Goal: Transaction & Acquisition: Purchase product/service

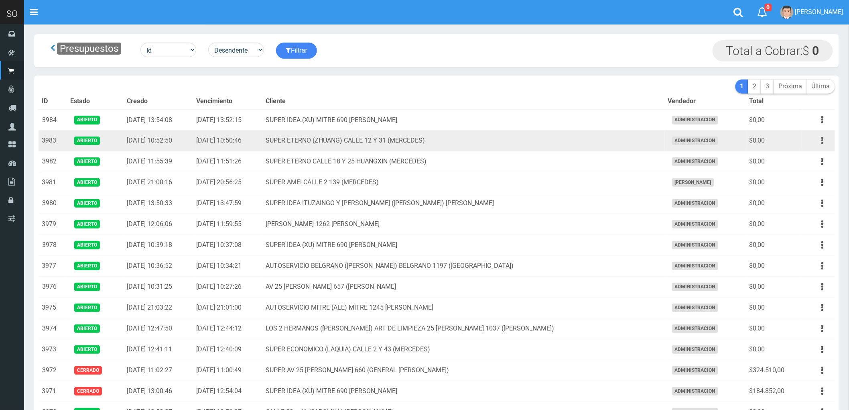
click at [822, 141] on icon "button" at bounding box center [823, 141] width 2 height 14
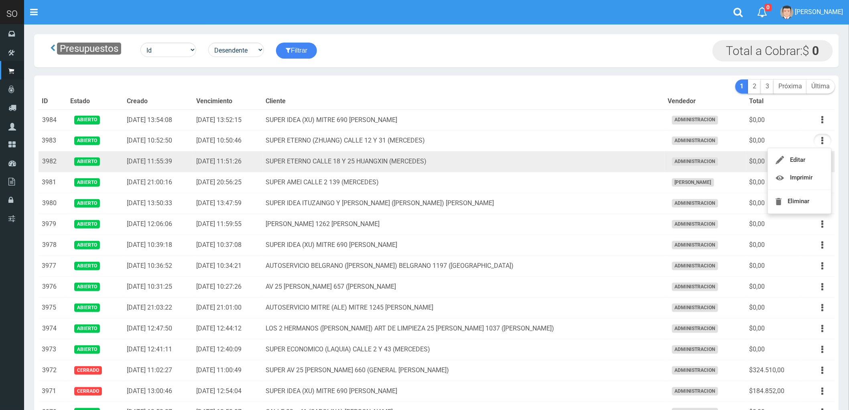
click at [611, 166] on td "SUPER ETERNO CALLE 18 Y 25 HUANGXIN (MERCEDES)" at bounding box center [464, 161] width 402 height 21
drag, startPoint x: 824, startPoint y: 161, endPoint x: 802, endPoint y: 182, distance: 30.9
click at [823, 161] on icon "button" at bounding box center [823, 162] width 2 height 14
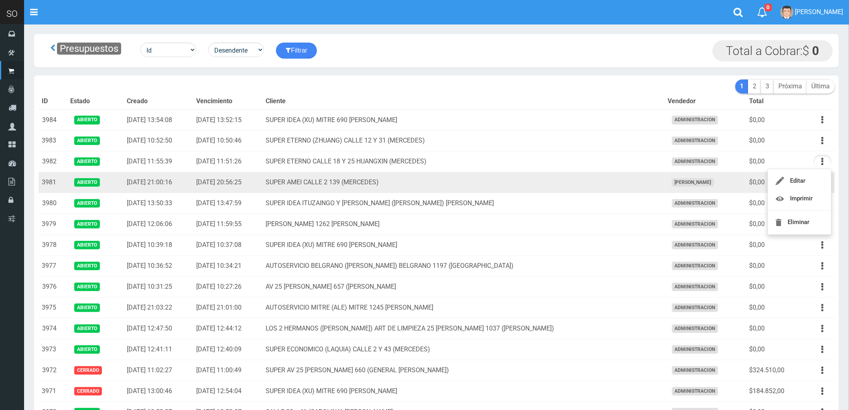
click at [592, 186] on td "SUPER AMEI CALLE 2 139 (MERCEDES)" at bounding box center [464, 182] width 402 height 21
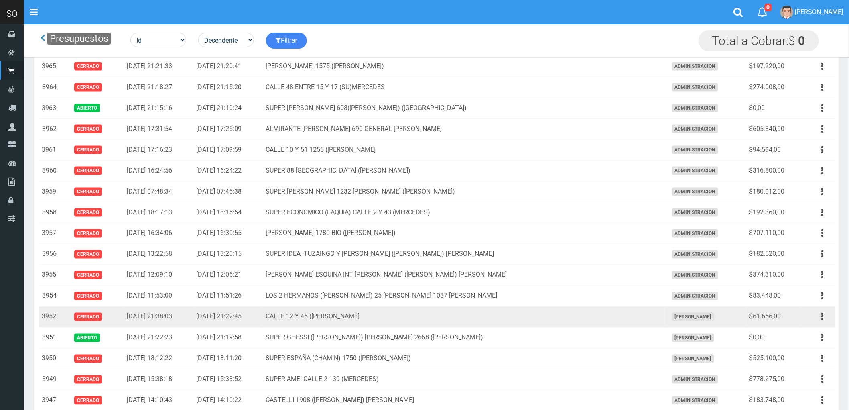
scroll to position [401, 0]
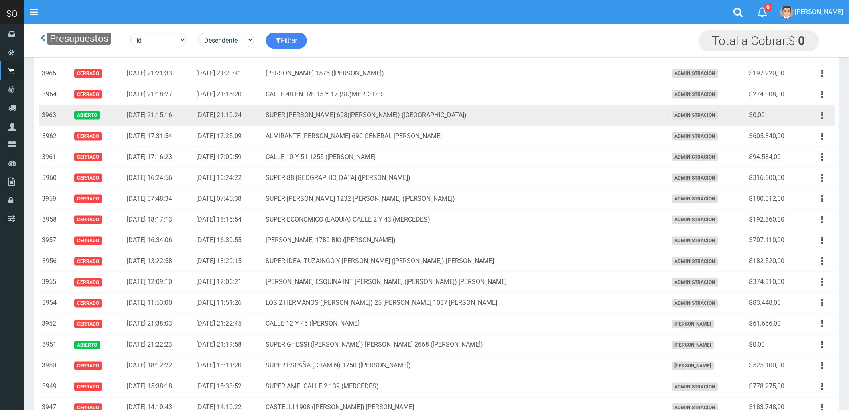
click at [822, 116] on icon "button" at bounding box center [823, 115] width 2 height 14
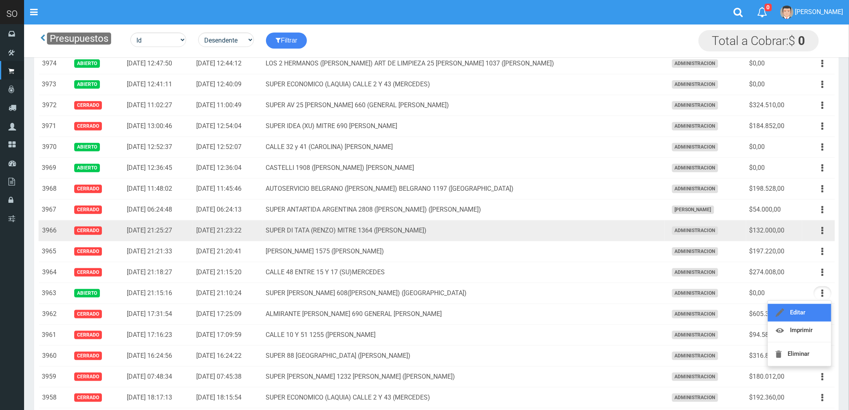
scroll to position [223, 0]
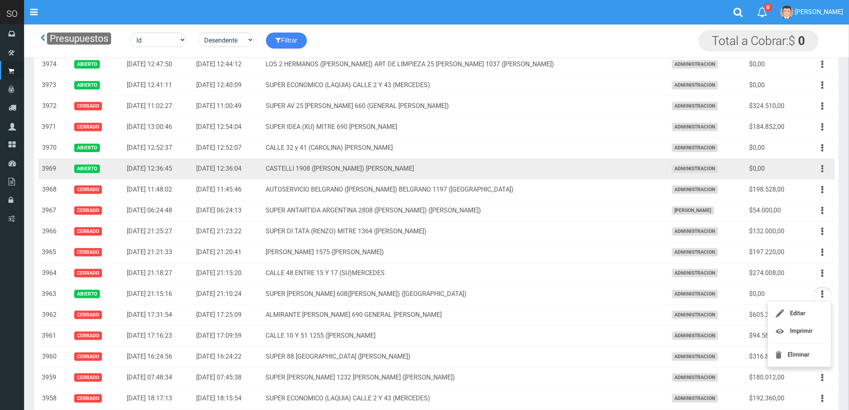
click at [825, 167] on button "button" at bounding box center [823, 169] width 18 height 14
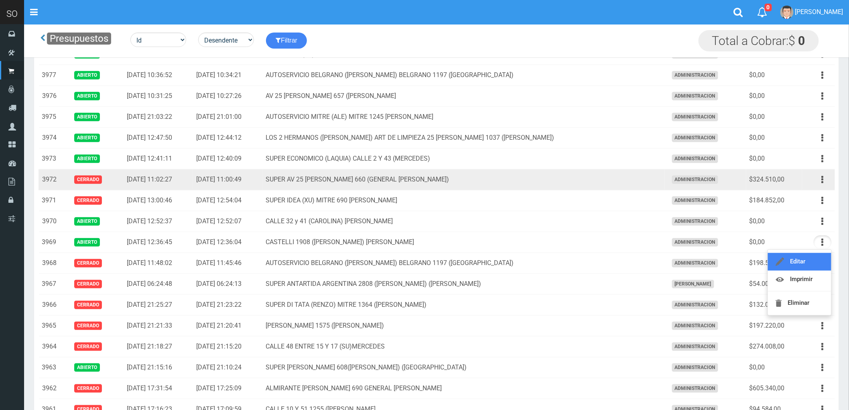
scroll to position [134, 0]
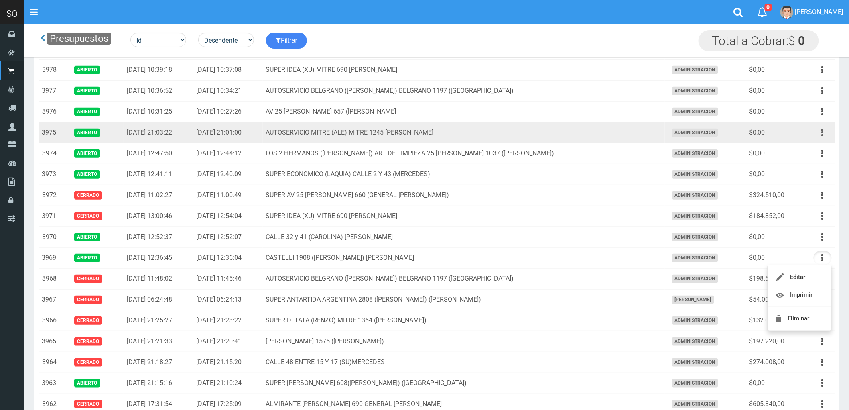
click at [823, 134] on icon "button" at bounding box center [823, 133] width 2 height 14
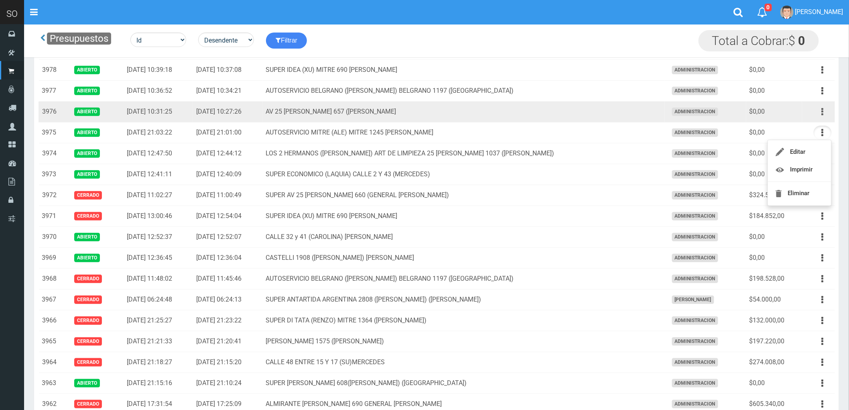
click at [822, 111] on icon "button" at bounding box center [823, 112] width 2 height 14
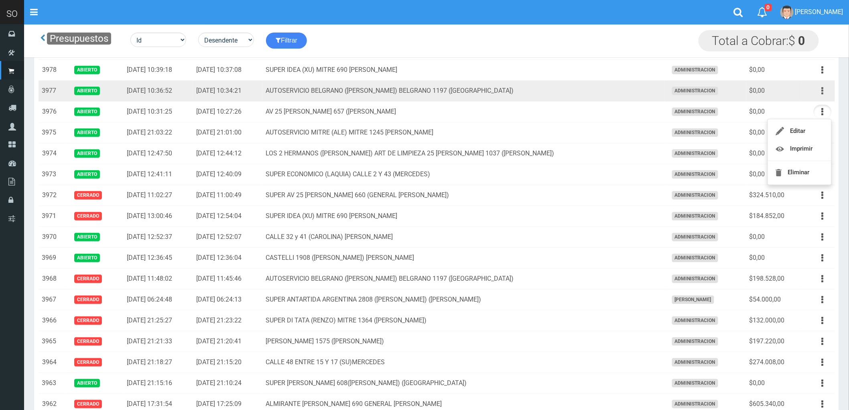
click at [823, 91] on icon "button" at bounding box center [823, 91] width 2 height 14
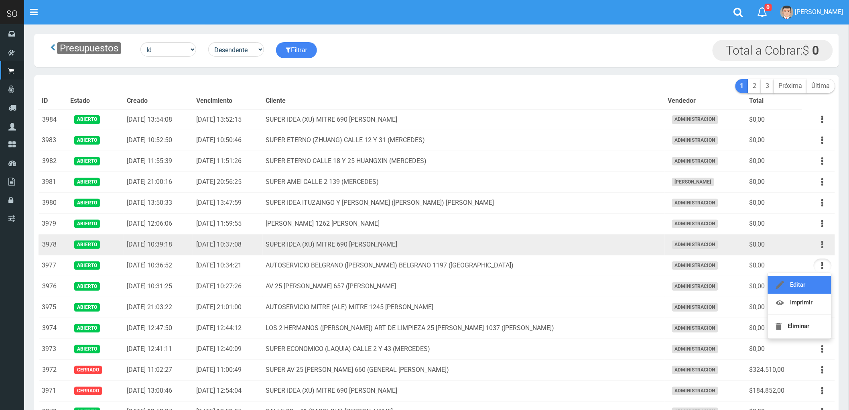
scroll to position [0, 0]
click at [823, 245] on icon "button" at bounding box center [823, 245] width 2 height 14
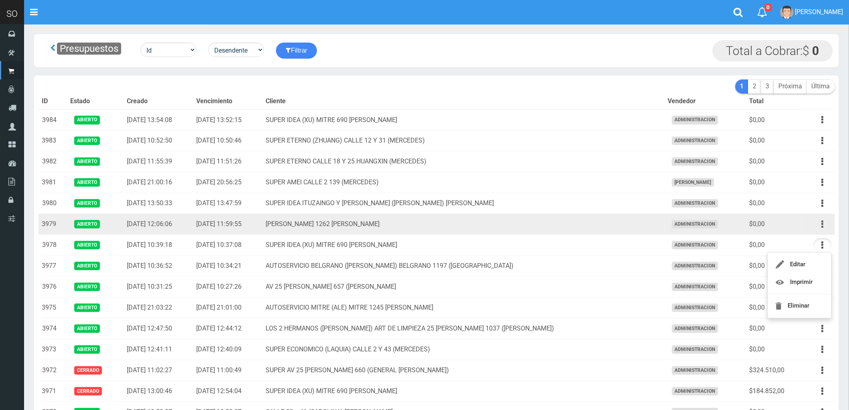
click at [824, 225] on icon "button" at bounding box center [823, 224] width 2 height 14
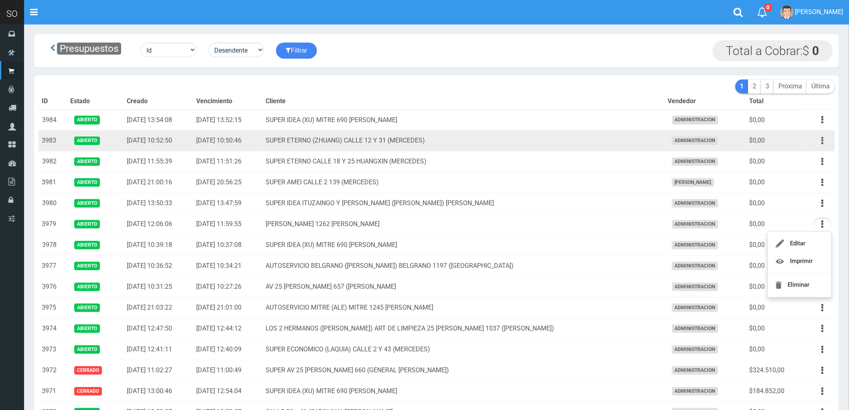
click at [823, 142] on icon "button" at bounding box center [823, 141] width 2 height 14
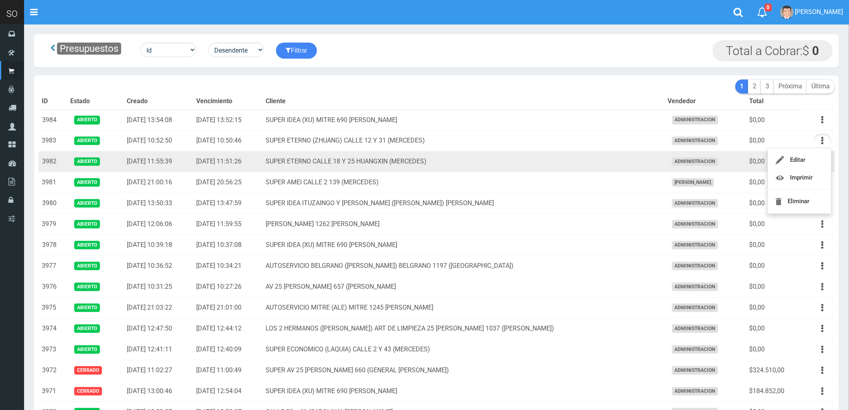
click at [616, 168] on td "SUPER ETERNO CALLE 18 Y 25 HUANGXIN (MERCEDES)" at bounding box center [464, 161] width 402 height 21
drag, startPoint x: 821, startPoint y: 163, endPoint x: 811, endPoint y: 173, distance: 13.6
click at [821, 163] on button "button" at bounding box center [823, 162] width 18 height 14
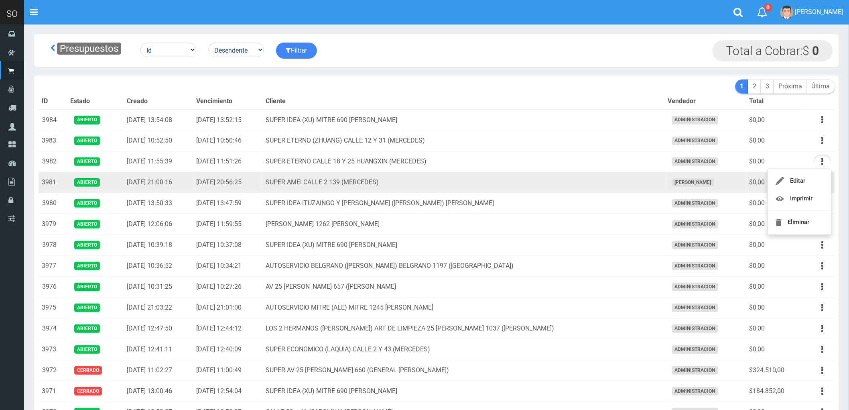
click at [553, 187] on td "SUPER AMEI CALLE 2 139 (MERCEDES)" at bounding box center [464, 182] width 402 height 21
click at [822, 184] on icon "button" at bounding box center [823, 182] width 2 height 14
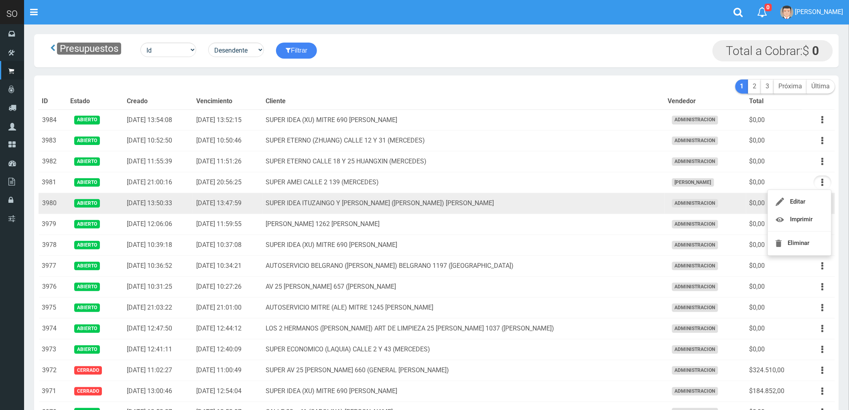
click at [615, 207] on td "SUPER IDEA ITUZAINGO Y MORENO (JUAN) GILES" at bounding box center [464, 203] width 402 height 21
click at [823, 203] on icon "button" at bounding box center [823, 203] width 2 height 14
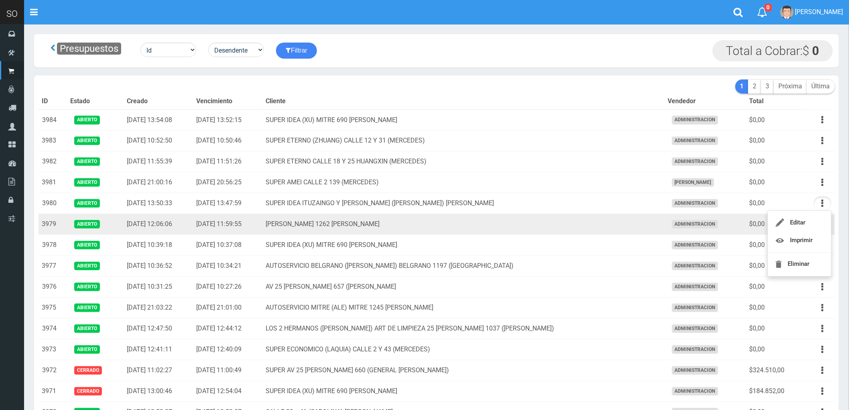
click at [588, 219] on td "ESTRADA 1262 ESCOBAR" at bounding box center [464, 224] width 402 height 21
click at [822, 227] on icon "button" at bounding box center [823, 224] width 2 height 14
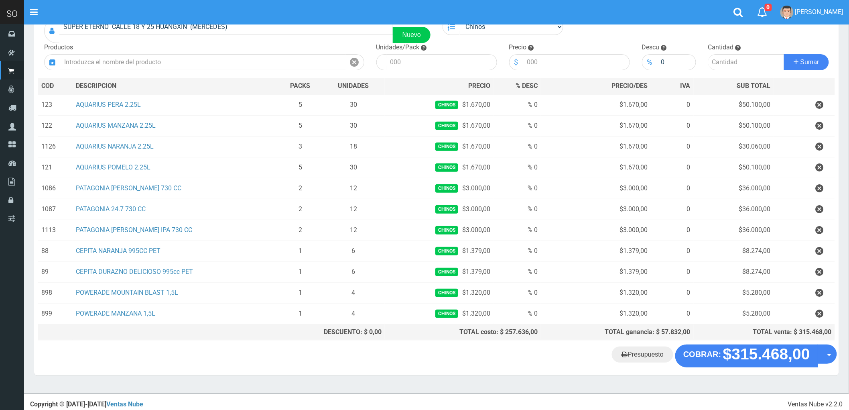
scroll to position [75, 0]
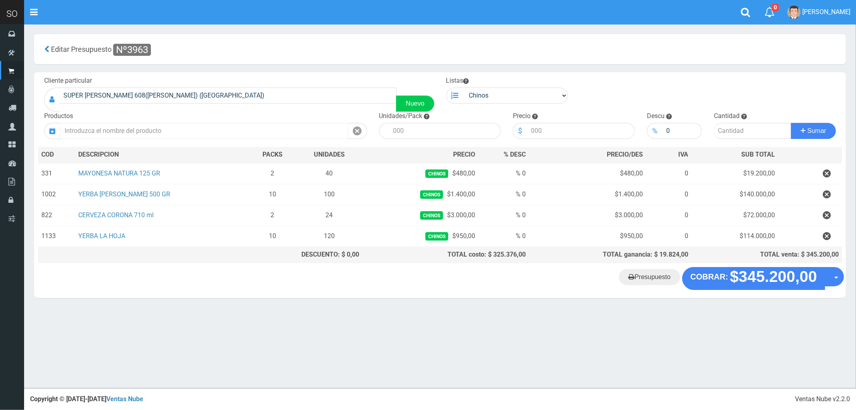
click at [119, 129] on input "text" at bounding box center [204, 131] width 288 height 16
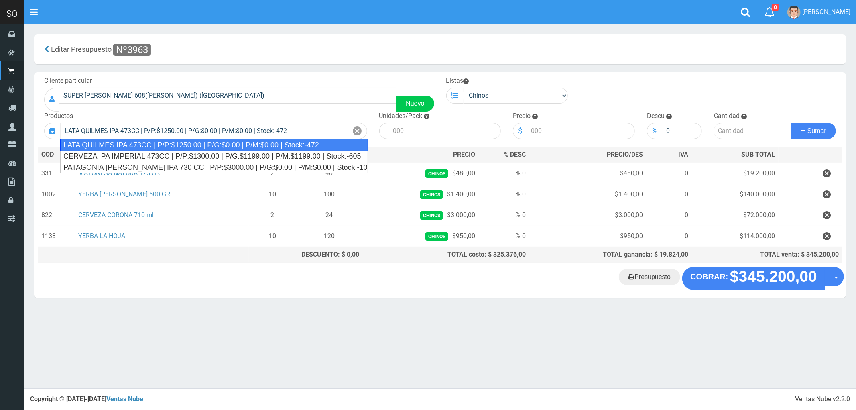
type input "LATA QUILMES IPA 473CC | P/P:$1250.00 | P/G:$0.00 | P/M:$0.00 | Stock:-472"
type input "24"
type input "1250.00"
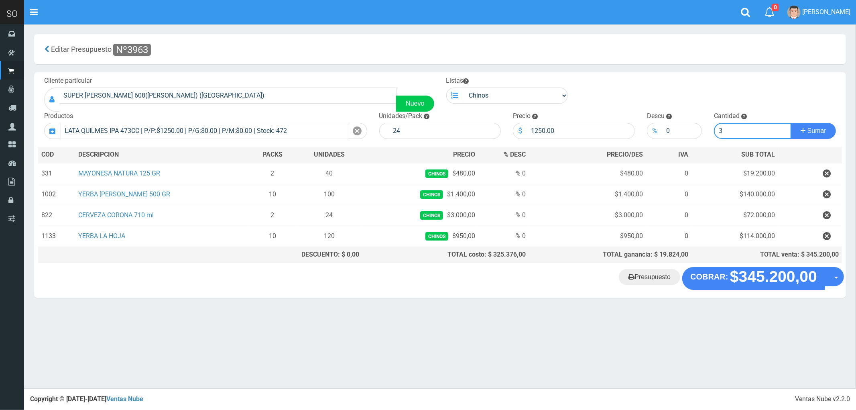
type input "3"
click at [791, 123] on button "Sumar" at bounding box center [813, 131] width 45 height 16
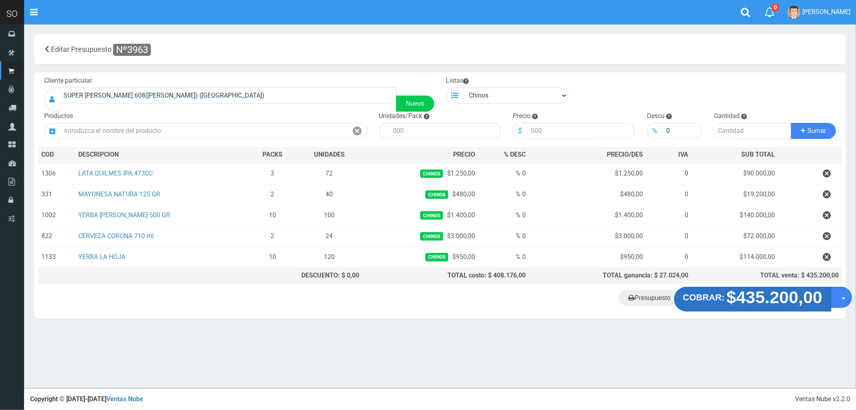
click at [756, 303] on strong "$435.200,00" at bounding box center [775, 297] width 96 height 19
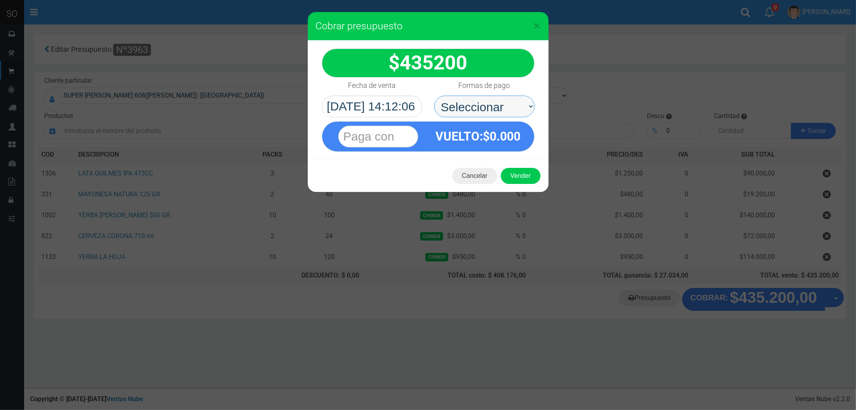
click at [460, 109] on select "Seleccionar Efectivo Tarjeta de Crédito Depósito Débito" at bounding box center [484, 107] width 100 height 22
select select "Efectivo"
click at [434, 96] on select "Seleccionar Efectivo Tarjeta de Crédito Depósito Débito" at bounding box center [484, 107] width 100 height 22
click at [518, 173] on button "Vender" at bounding box center [521, 176] width 40 height 16
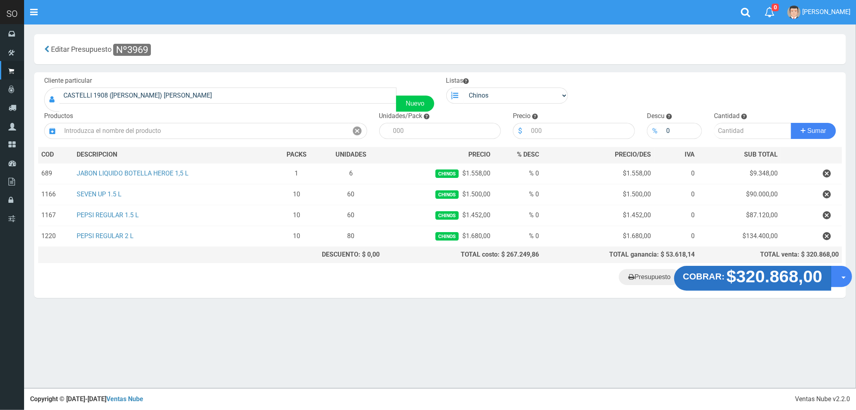
click at [749, 271] on strong "$320.868,00" at bounding box center [775, 276] width 96 height 19
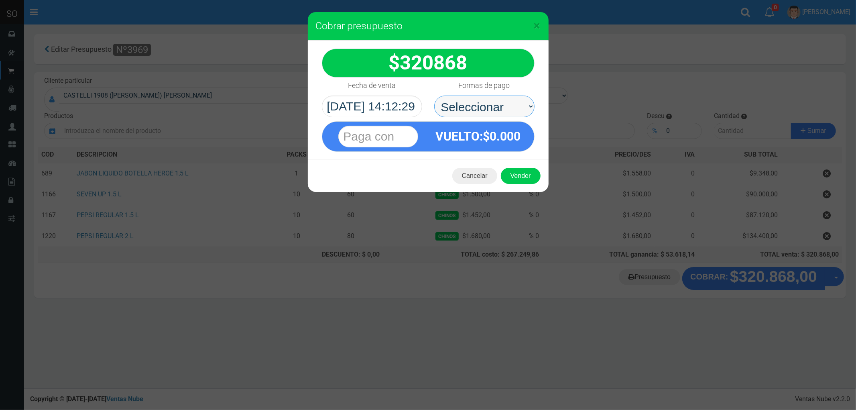
click at [472, 108] on select "Seleccionar Efectivo Tarjeta de Crédito Depósito Débito" at bounding box center [484, 107] width 100 height 22
select select "Efectivo"
click at [434, 96] on select "Seleccionar Efectivo Tarjeta de Crédito Depósito Débito" at bounding box center [484, 107] width 100 height 22
click at [522, 181] on button "Vender" at bounding box center [521, 176] width 40 height 16
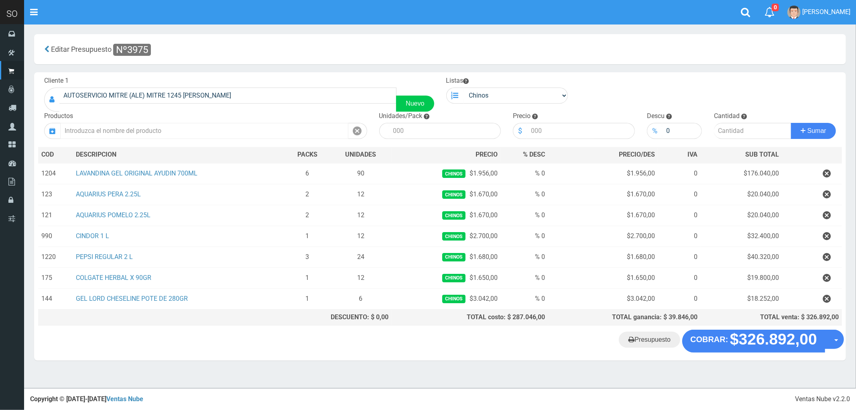
click at [167, 133] on input "text" at bounding box center [204, 131] width 288 height 16
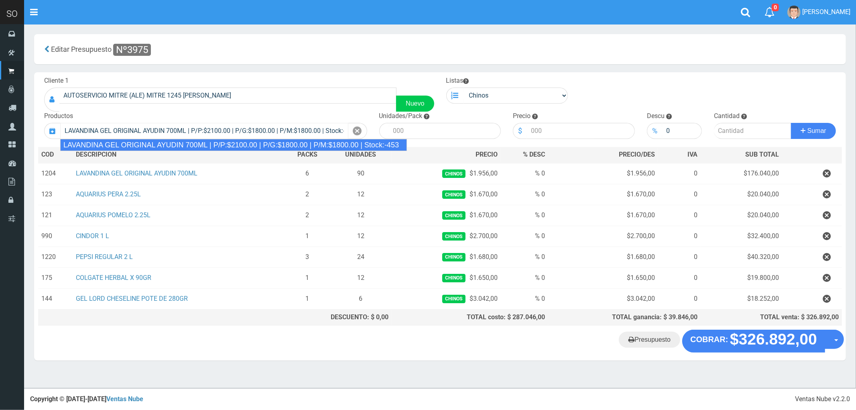
type input "LAVANDINA GEL ORIGINAL AYUDIN 700ML | P/P:$2100.00 | P/G:$1800.00 | P/M:$1800.0…"
type input "15"
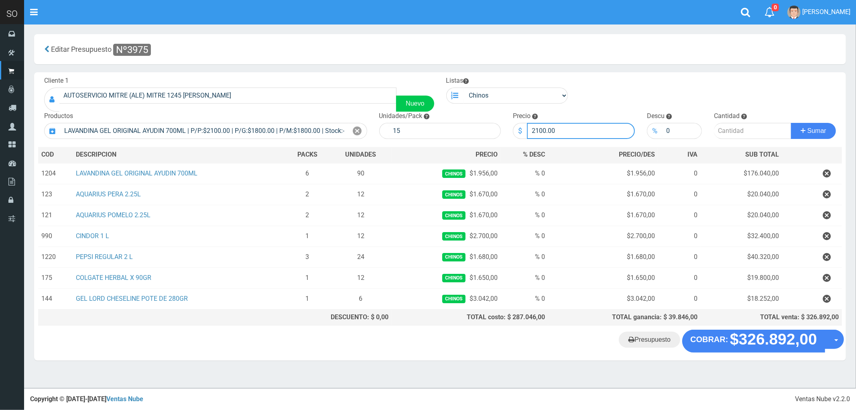
drag, startPoint x: 555, startPoint y: 134, endPoint x: 512, endPoint y: 139, distance: 43.2
click at [512, 139] on div "Cliente 1 AUTOSERVICIO MITRE (ALE) MITRE 1245 LUJAN Nuevo Listas Chinos . . Pro…" at bounding box center [440, 200] width 812 height 257
type input "1956"
click at [728, 128] on input "number" at bounding box center [752, 131] width 77 height 16
type input "1"
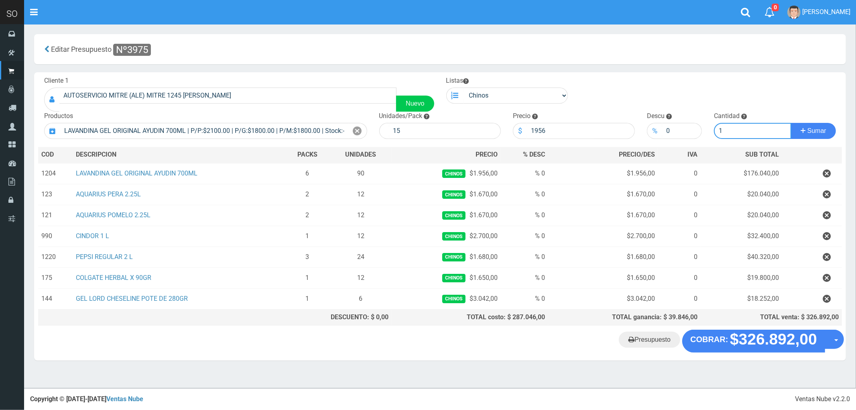
click at [791, 123] on button "Sumar" at bounding box center [813, 131] width 45 height 16
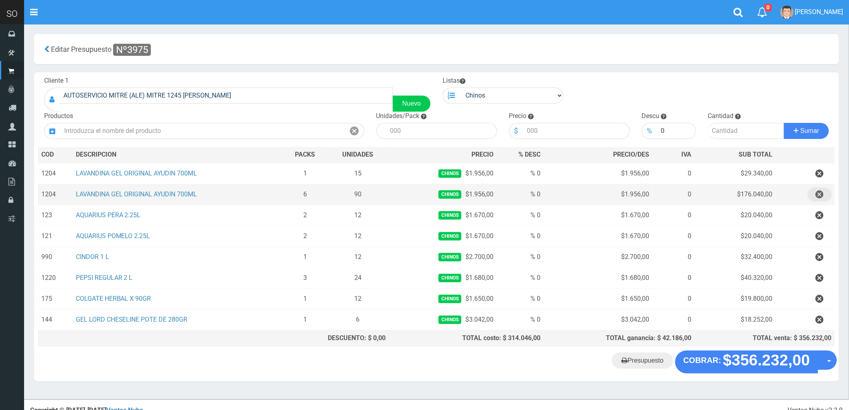
click at [819, 197] on icon "button" at bounding box center [820, 194] width 8 height 14
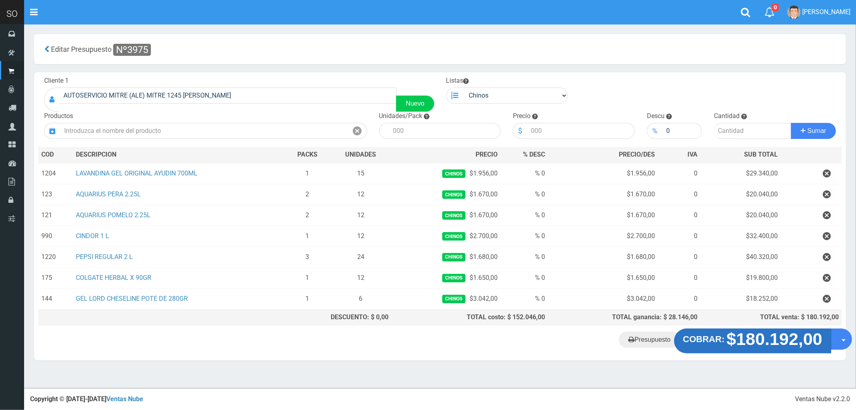
click at [759, 343] on strong "$180.192,00" at bounding box center [775, 339] width 96 height 19
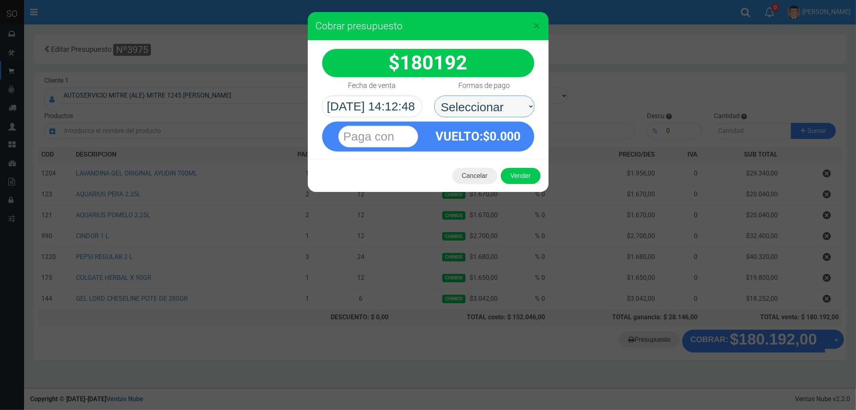
click at [458, 103] on select "Seleccionar Efectivo Tarjeta de Crédito Depósito Débito" at bounding box center [484, 107] width 100 height 22
select select "Efectivo"
click at [434, 96] on select "Seleccionar Efectivo Tarjeta de Crédito Depósito Débito" at bounding box center [484, 107] width 100 height 22
click at [513, 173] on button "Vender" at bounding box center [521, 176] width 40 height 16
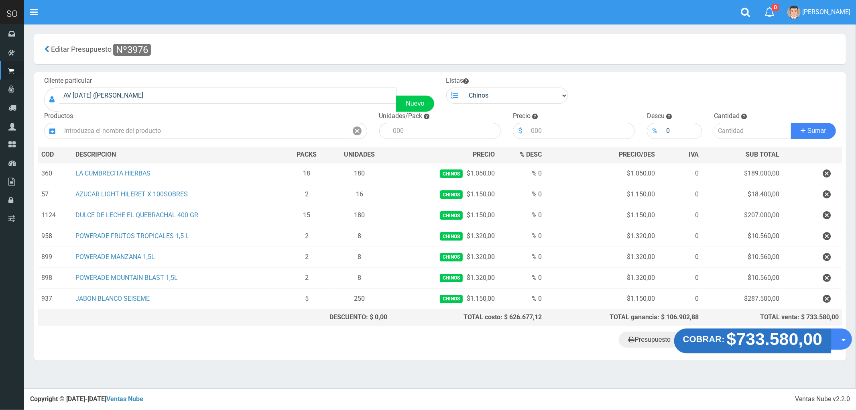
click at [747, 340] on strong "$733.580,00" at bounding box center [775, 339] width 96 height 19
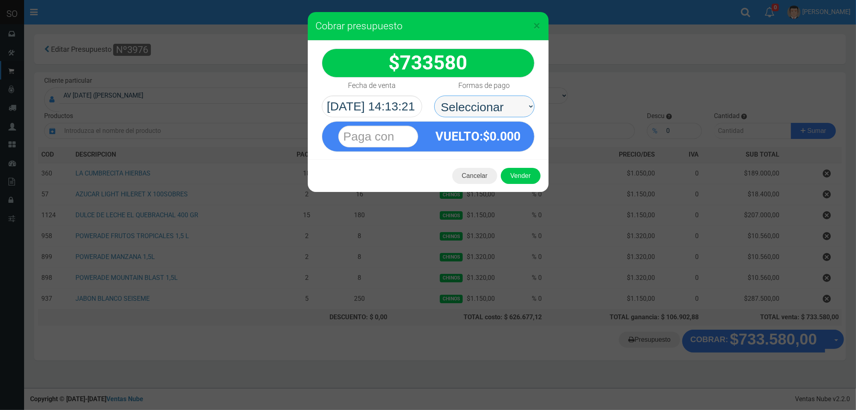
click at [467, 102] on select "Seleccionar Efectivo Tarjeta de Crédito Depósito Débito" at bounding box center [484, 107] width 100 height 22
select select "Efectivo"
click at [434, 96] on select "Seleccionar Efectivo Tarjeta de Crédito Depósito Débito" at bounding box center [484, 107] width 100 height 22
click at [520, 177] on button "Vender" at bounding box center [521, 176] width 40 height 16
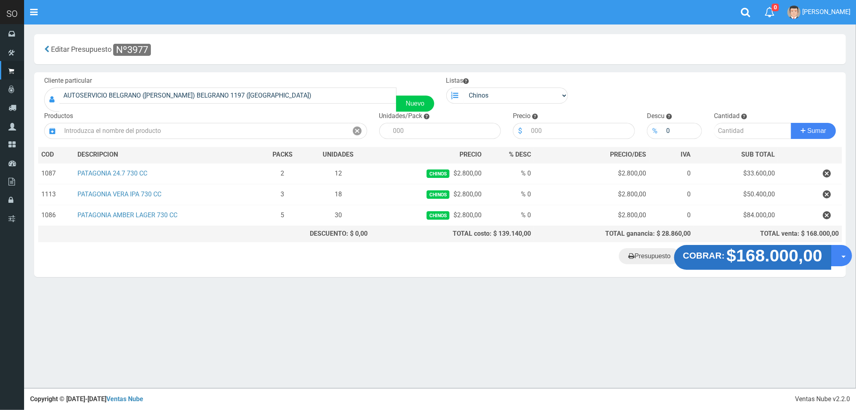
click at [757, 258] on strong "$168.000,00" at bounding box center [775, 255] width 96 height 19
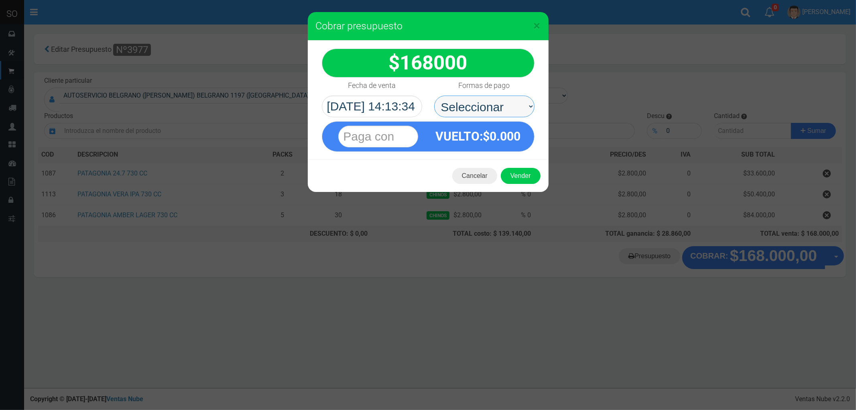
click at [463, 105] on select "Seleccionar Efectivo Tarjeta de Crédito Depósito Débito" at bounding box center [484, 107] width 100 height 22
select select "Efectivo"
click at [434, 96] on select "Seleccionar Efectivo Tarjeta de Crédito Depósito Débito" at bounding box center [484, 107] width 100 height 22
click at [516, 173] on button "Vender" at bounding box center [521, 176] width 40 height 16
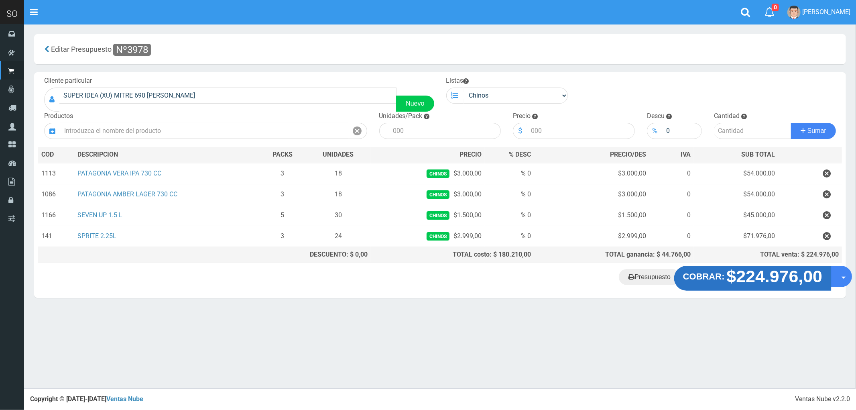
click at [757, 280] on strong "$224.976,00" at bounding box center [775, 276] width 96 height 19
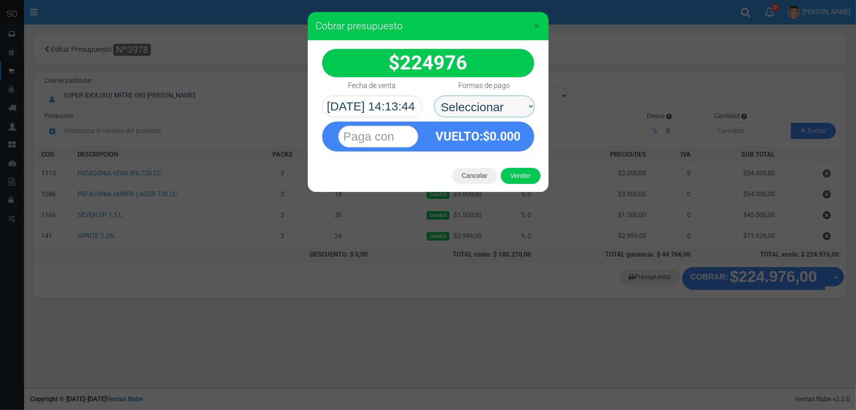
drag, startPoint x: 475, startPoint y: 106, endPoint x: 462, endPoint y: 112, distance: 13.5
click at [475, 106] on select "Seleccionar Efectivo Tarjeta de Crédito Depósito Débito" at bounding box center [484, 107] width 100 height 22
select select "Efectivo"
click at [434, 96] on select "Seleccionar Efectivo Tarjeta de Crédito Depósito Débito" at bounding box center [484, 107] width 100 height 22
click at [520, 172] on button "Vender" at bounding box center [521, 176] width 40 height 16
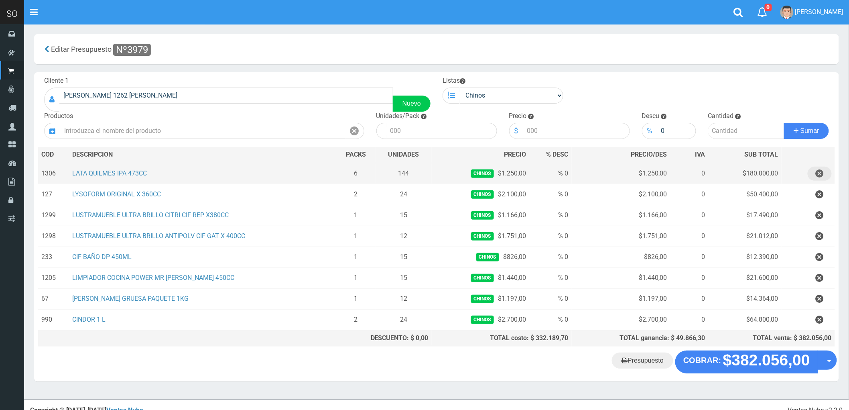
click at [818, 172] on icon "button" at bounding box center [820, 174] width 8 height 14
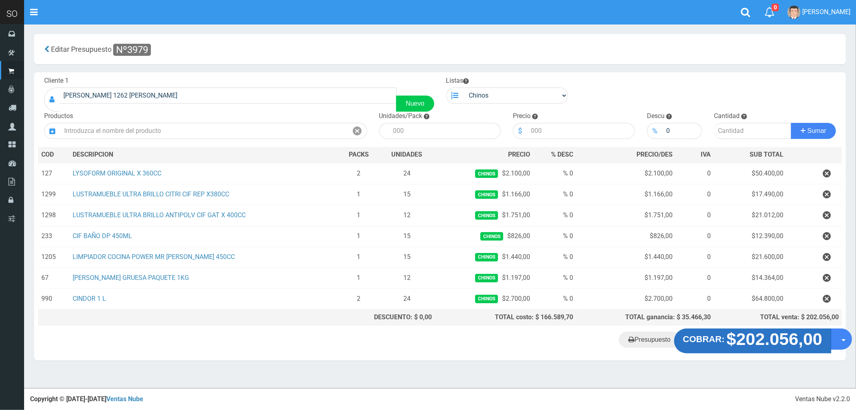
click at [768, 340] on strong "$202.056,00" at bounding box center [775, 339] width 96 height 19
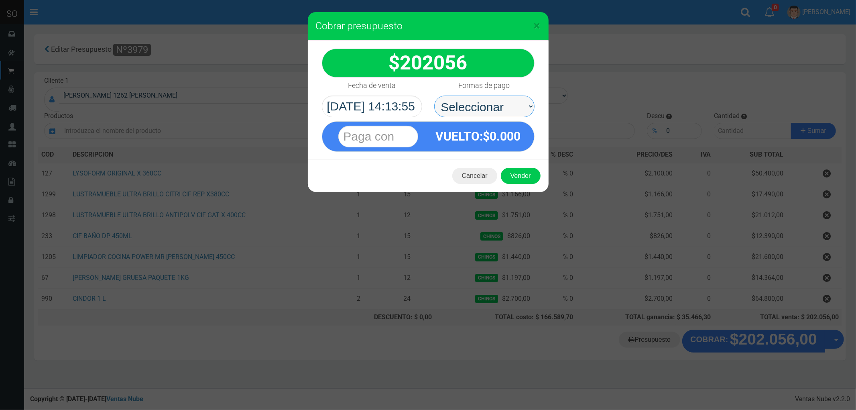
click at [468, 101] on select "Seleccionar Efectivo Tarjeta de Crédito Depósito Débito" at bounding box center [484, 107] width 100 height 22
select select "Efectivo"
click at [434, 96] on select "Seleccionar Efectivo Tarjeta de Crédito Depósito Débito" at bounding box center [484, 107] width 100 height 22
click at [519, 174] on button "Vender" at bounding box center [521, 176] width 40 height 16
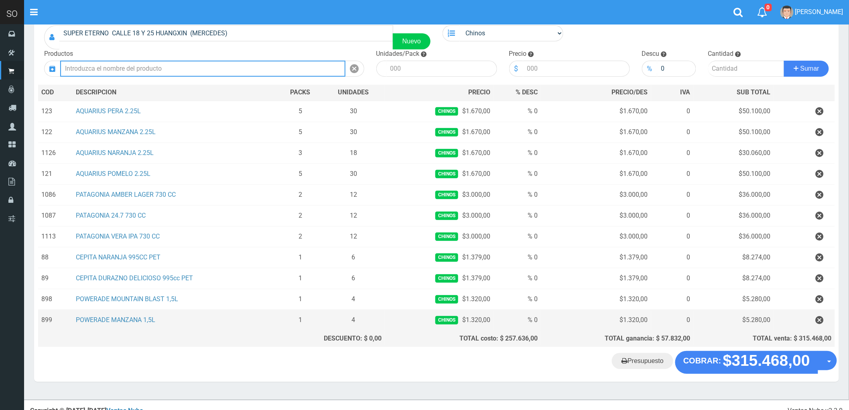
scroll to position [75, 0]
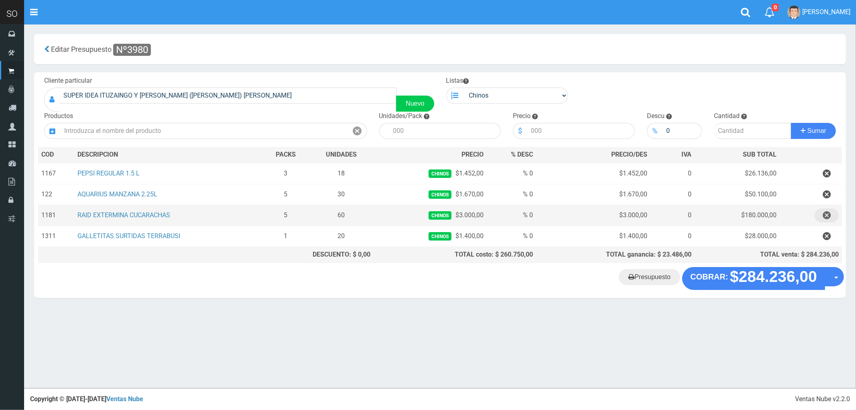
click at [826, 215] on icon "button" at bounding box center [827, 215] width 8 height 14
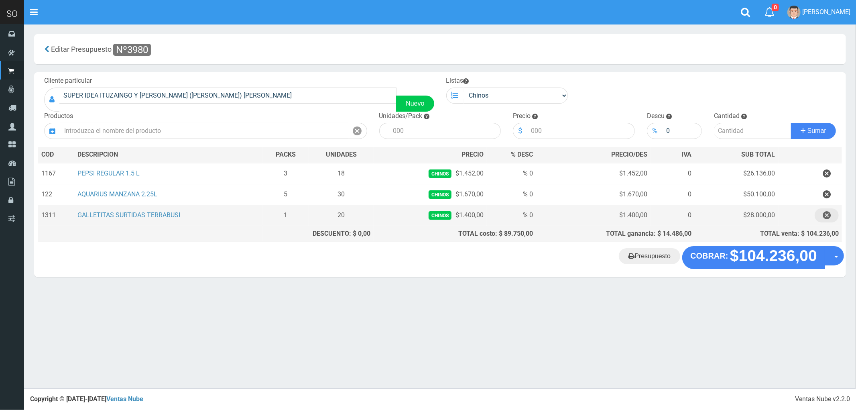
click at [826, 215] on icon "button" at bounding box center [827, 215] width 8 height 14
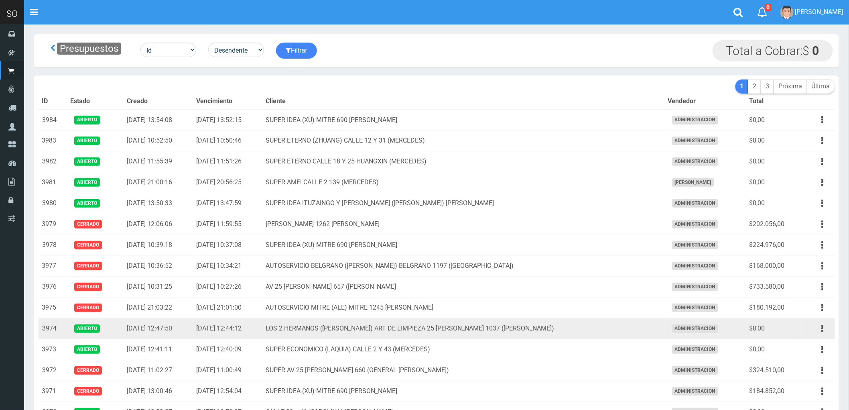
scroll to position [45, 0]
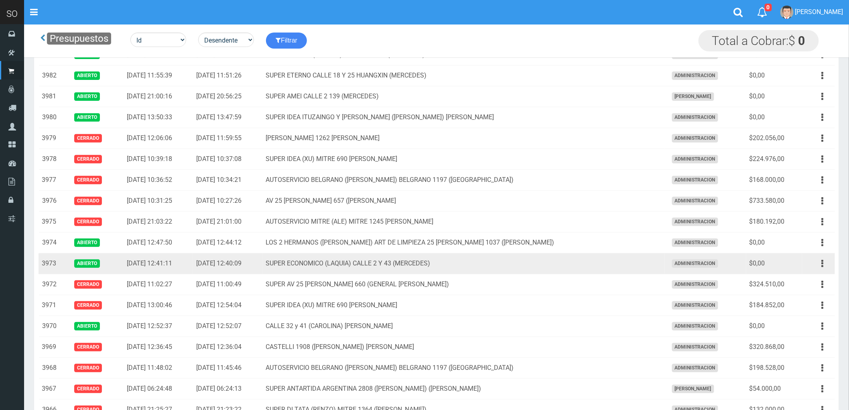
click at [600, 265] on td "SUPER ECONOMICO (LAQUIA) CALLE 2 Y 43 (MERCEDES)" at bounding box center [464, 263] width 402 height 21
click at [823, 262] on icon "button" at bounding box center [823, 264] width 2 height 14
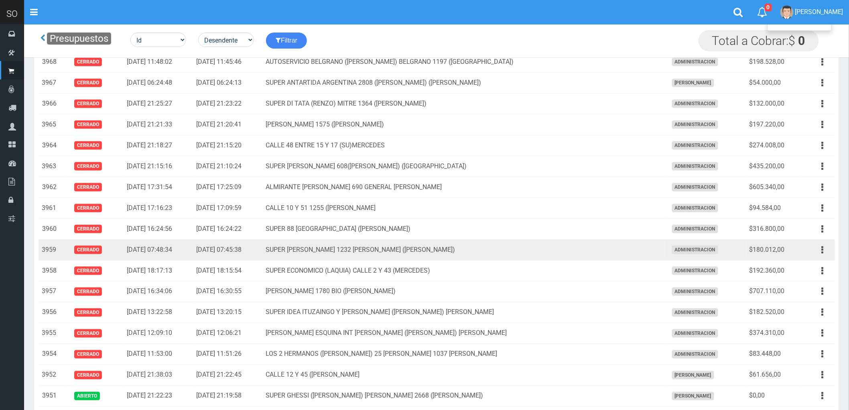
scroll to position [491, 0]
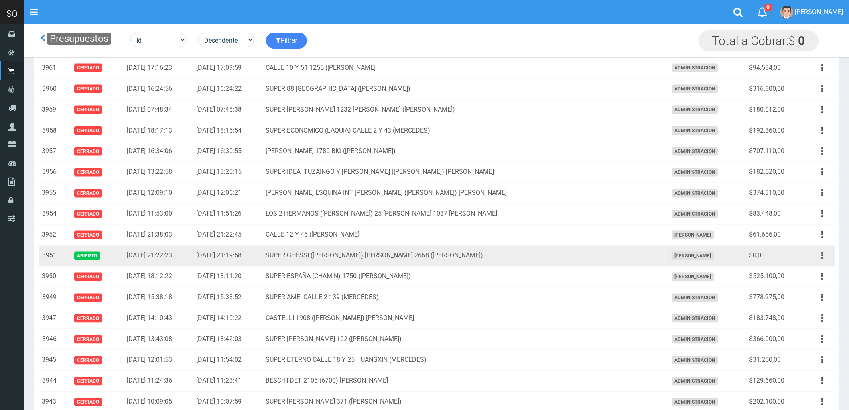
click at [821, 255] on button "button" at bounding box center [823, 256] width 18 height 14
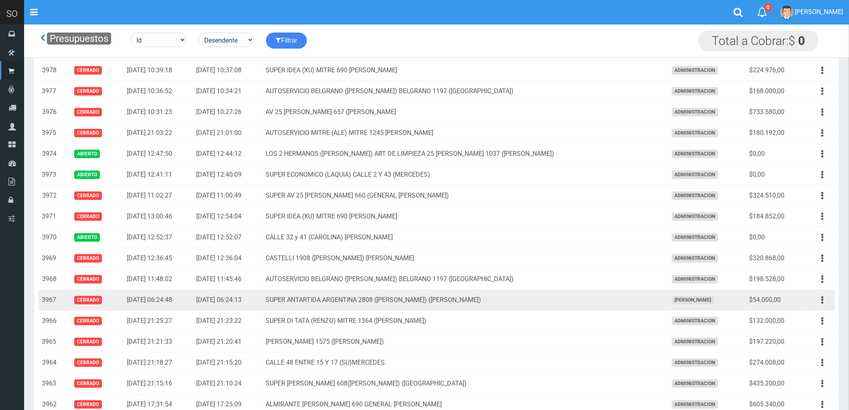
scroll to position [134, 0]
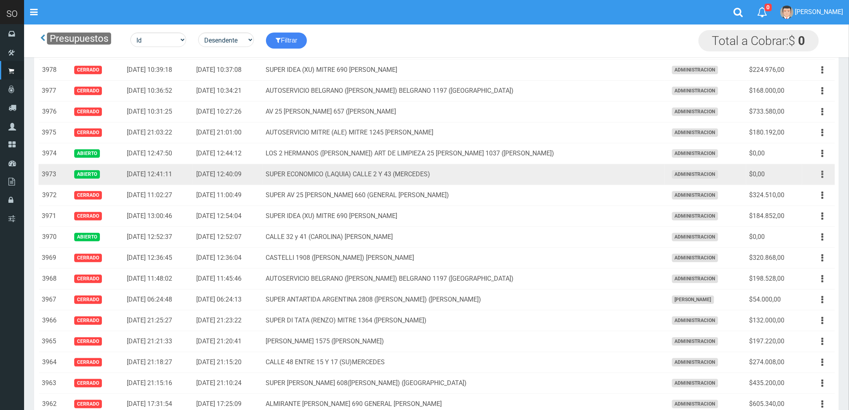
click at [822, 171] on icon "button" at bounding box center [823, 174] width 2 height 14
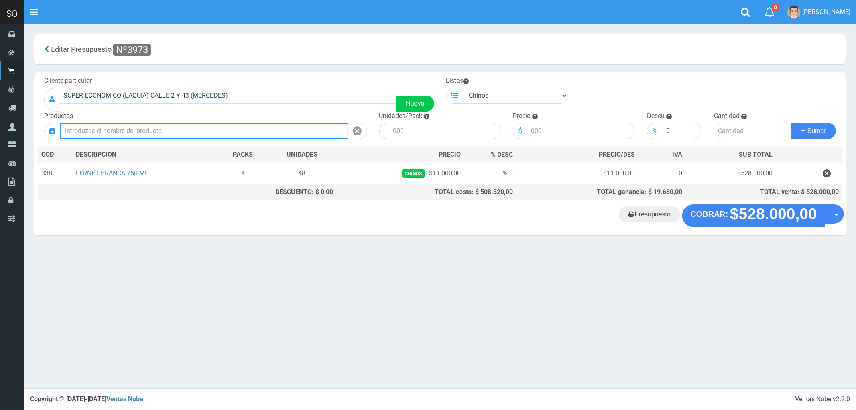
click at [147, 126] on input "text" at bounding box center [204, 131] width 288 height 16
drag, startPoint x: 114, startPoint y: 127, endPoint x: 65, endPoint y: 129, distance: 49.0
click at [65, 129] on input "FERNET" at bounding box center [204, 131] width 288 height 16
drag, startPoint x: 114, startPoint y: 132, endPoint x: 57, endPoint y: 143, distance: 58.2
click at [57, 143] on div "Cliente particular SUPER ECONOMICO (LAQUIA) CALLE 2 Y 43 (MERCEDES) Nuevo Lista…" at bounding box center [440, 138] width 812 height 132
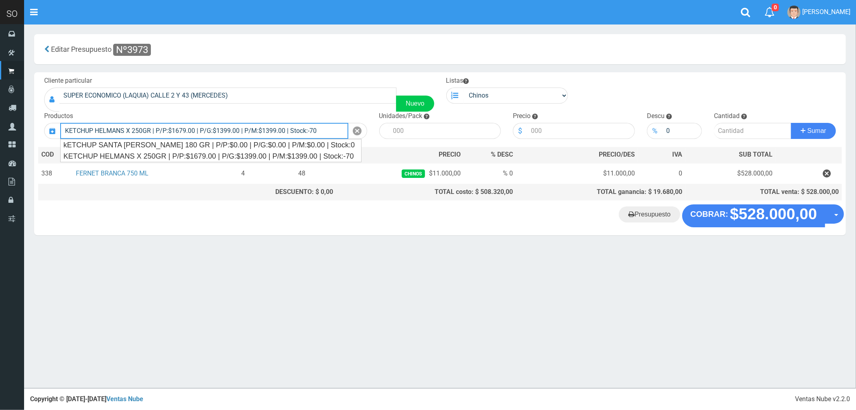
type input "KETCHUP HELMANS X 250GR | P/P:$1679.00 | P/G:$1399.00 | P/M:$1399.00 | Stock:-70"
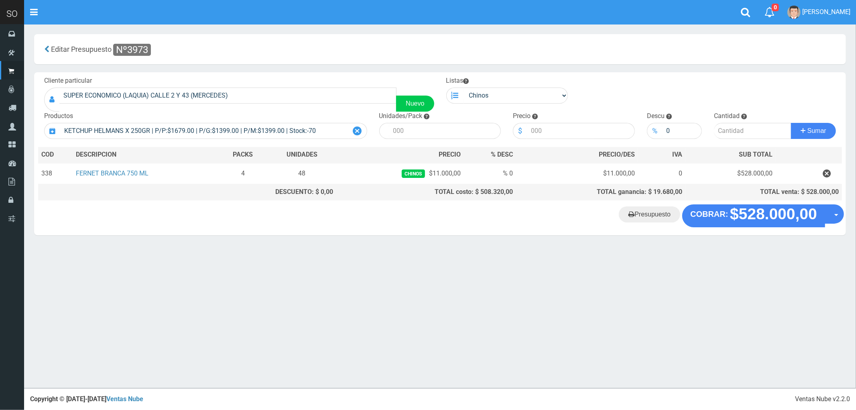
click at [359, 128] on icon at bounding box center [357, 131] width 9 height 12
click at [308, 122] on div "Productos" at bounding box center [205, 125] width 335 height 27
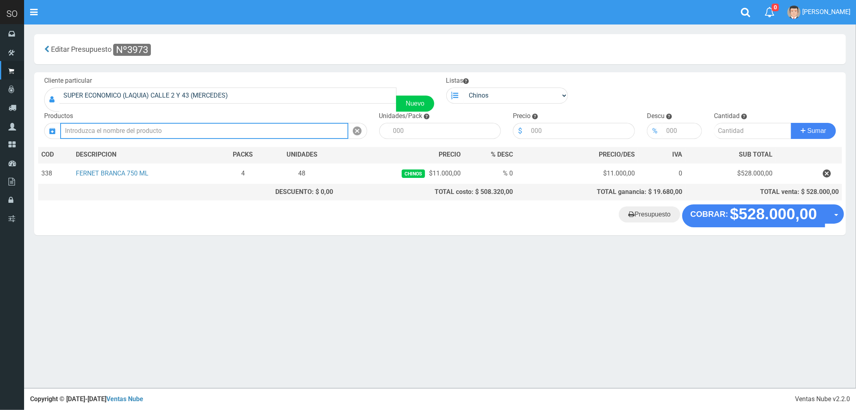
click at [300, 128] on input "text" at bounding box center [204, 131] width 288 height 16
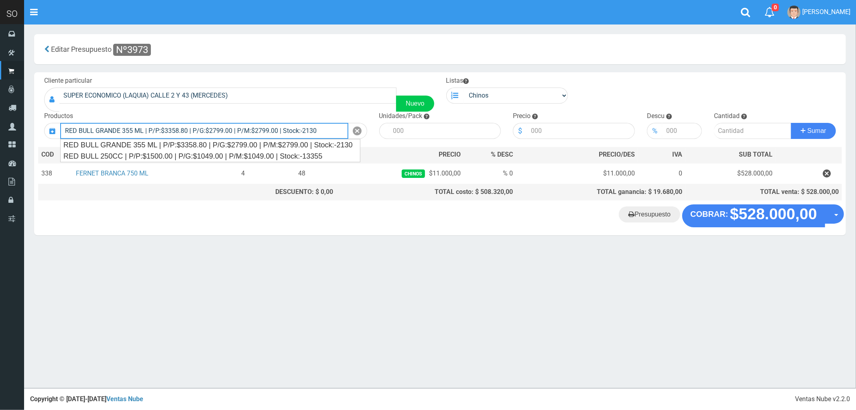
type input "RED BULL GRANDE 355 ML | P/P:$3358.80 | P/G:$2799.00 | P/M:$2799.00 | Stock:-21…"
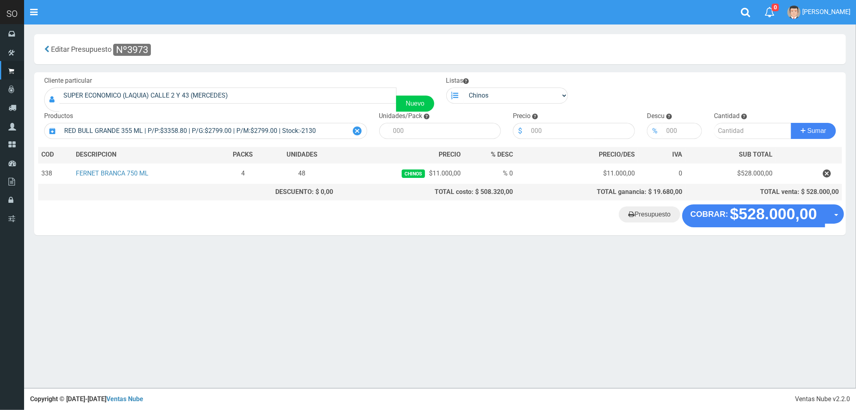
drag, startPoint x: 358, startPoint y: 130, endPoint x: 350, endPoint y: 131, distance: 8.5
click at [357, 130] on icon at bounding box center [357, 131] width 9 height 12
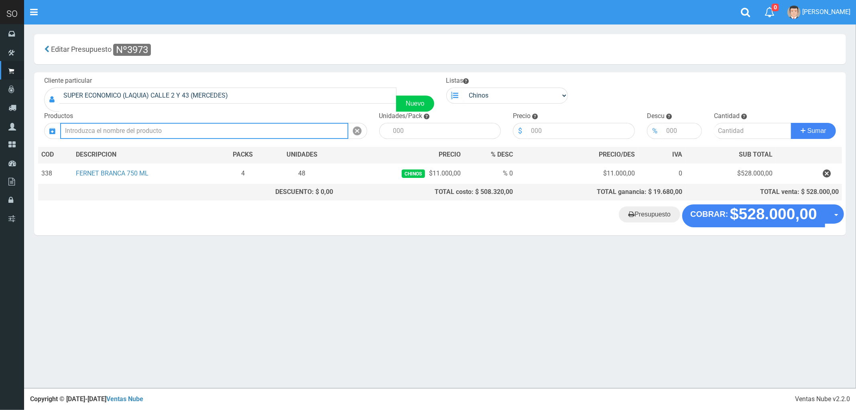
click at [295, 133] on input "text" at bounding box center [204, 131] width 288 height 16
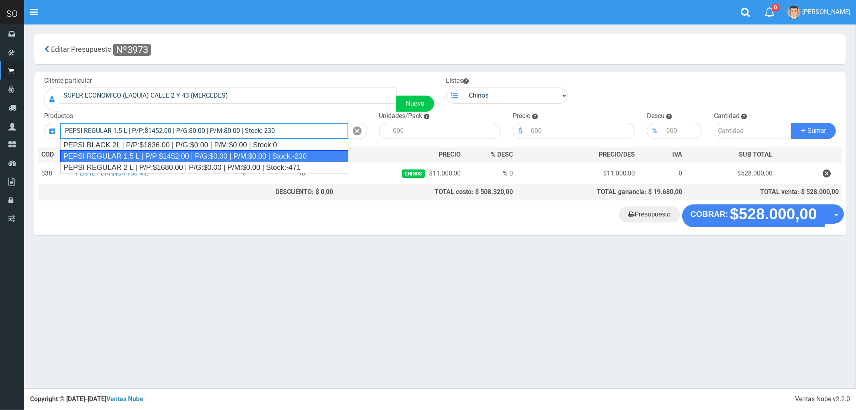
type input "PEPSI REGULAR 1.5 L | P/P:$1452.00 | P/G:$0.00 | P/M:$0.00 | Stock:-230"
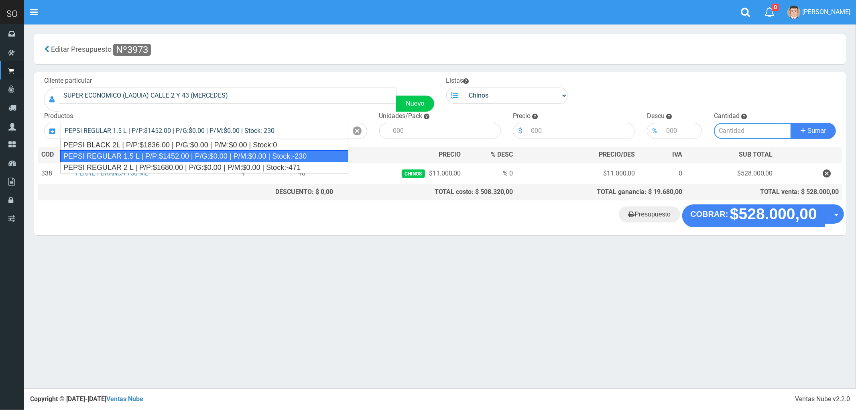
type input "6"
type input "1452.00"
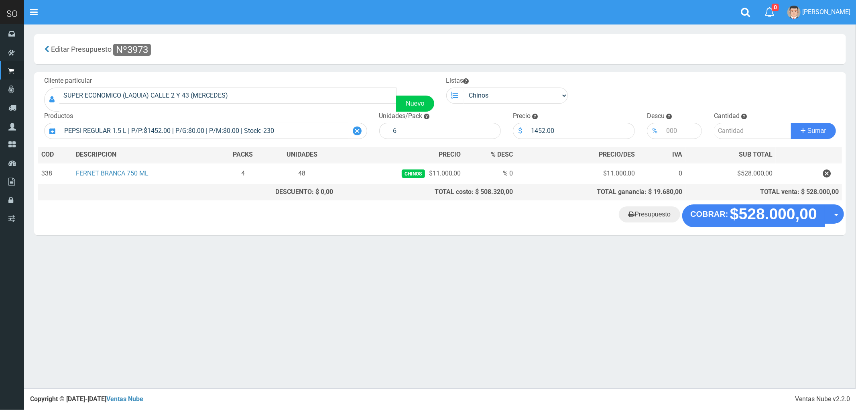
click at [354, 127] on icon at bounding box center [357, 131] width 9 height 12
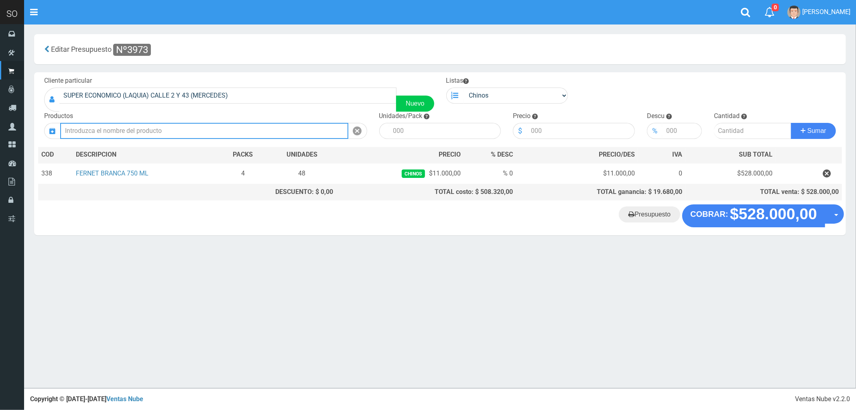
click at [316, 133] on input "text" at bounding box center [204, 131] width 288 height 16
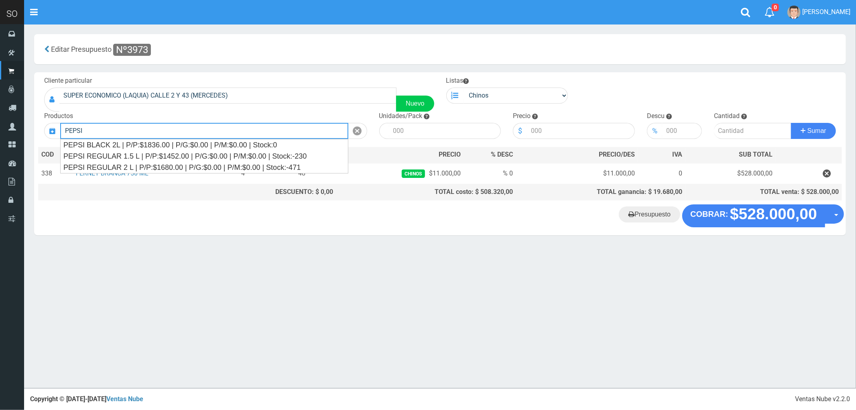
click at [791, 123] on button "Sumar" at bounding box center [813, 131] width 45 height 16
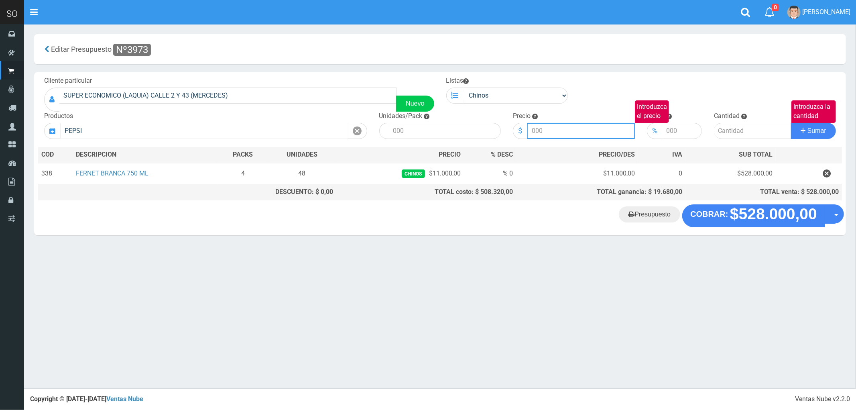
type input "PEPSI REGULAR 2 L | P/P:$1680.00 | P/G:$0.00 | P/M:$0.00 | Stock:-471"
type input "1680.00"
click at [360, 127] on icon at bounding box center [357, 131] width 9 height 12
click at [306, 122] on div "Productos" at bounding box center [205, 125] width 335 height 27
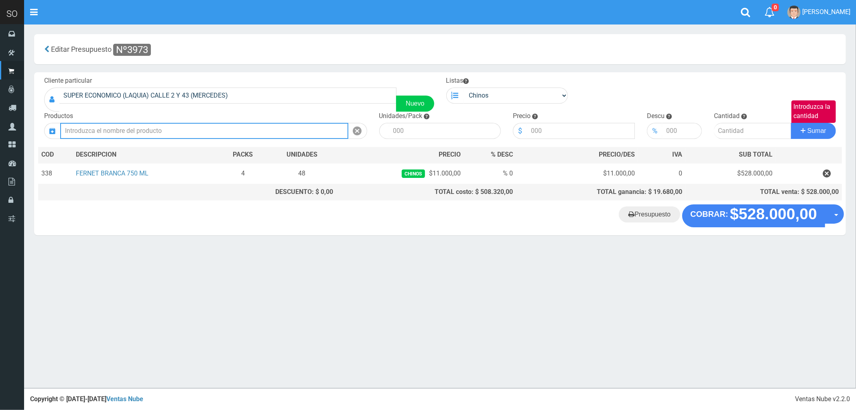
click at [335, 135] on input "text" at bounding box center [204, 131] width 288 height 16
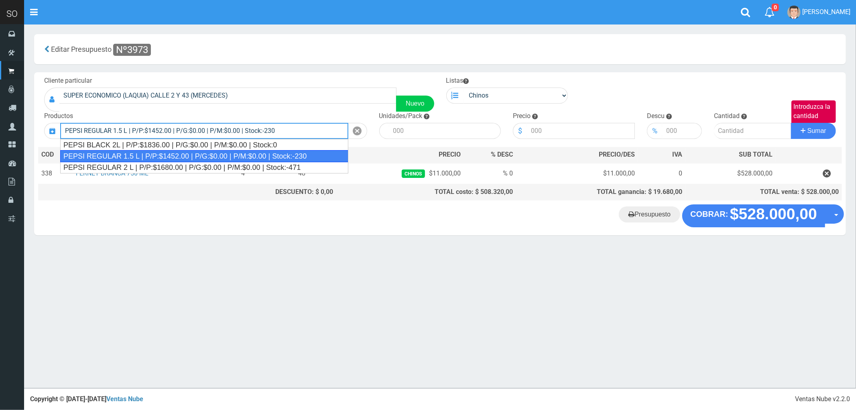
type input "PEPSI REGULAR 1.5 L | P/P:$1452.00 | P/G:$0.00 | P/M:$0.00 | Stock:-230"
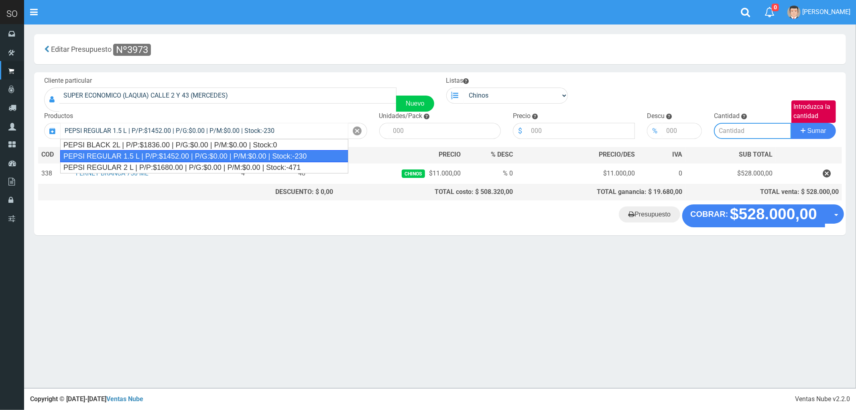
type input "6"
type input "1452.00"
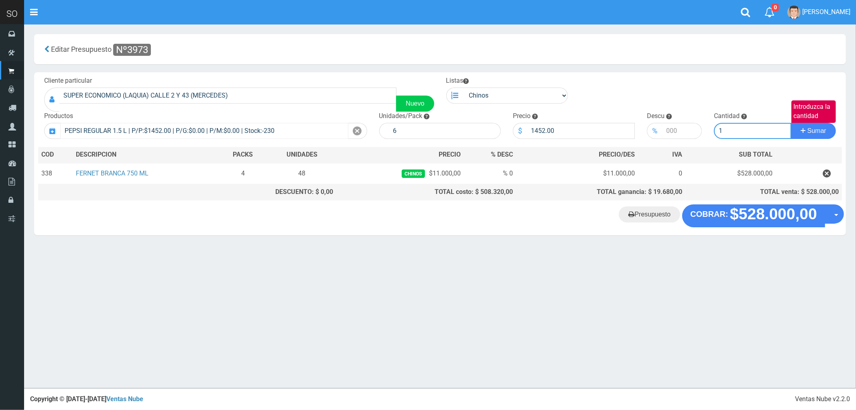
type input "1"
click at [791, 123] on button "Sumar" at bounding box center [813, 131] width 45 height 16
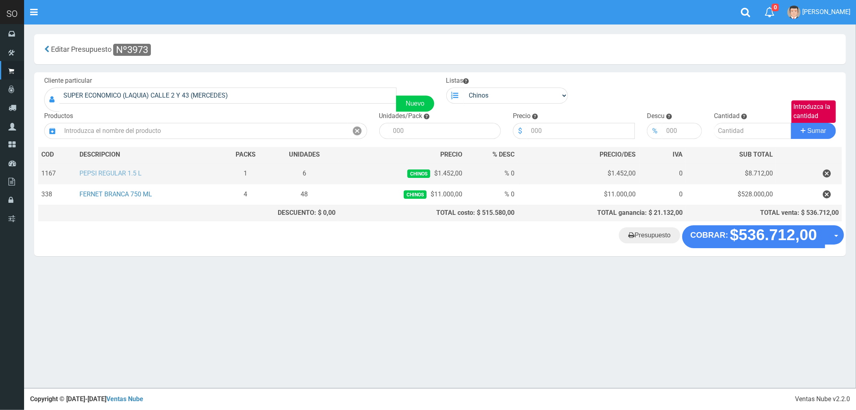
click at [140, 175] on link "PEPSI REGULAR 1.5 L" at bounding box center [110, 173] width 62 height 8
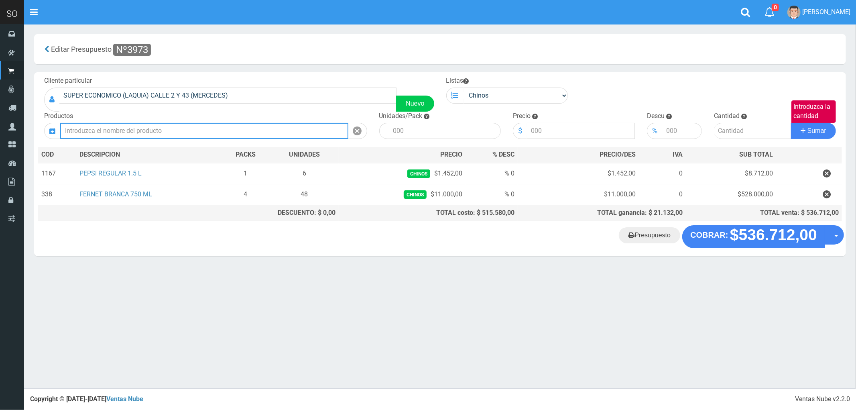
click at [146, 125] on input "text" at bounding box center [204, 131] width 288 height 16
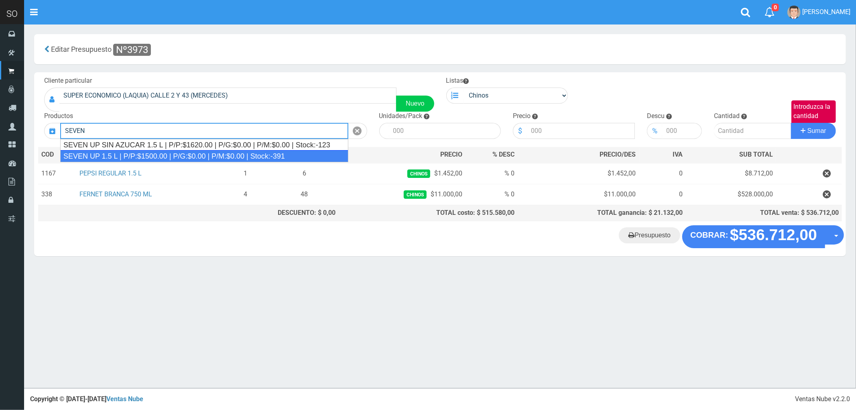
click at [122, 155] on div "SEVEN UP 1.5 L | P/P:$1500.00 | P/G:$0.00 | P/M:$0.00 | Stock:-391" at bounding box center [204, 156] width 288 height 12
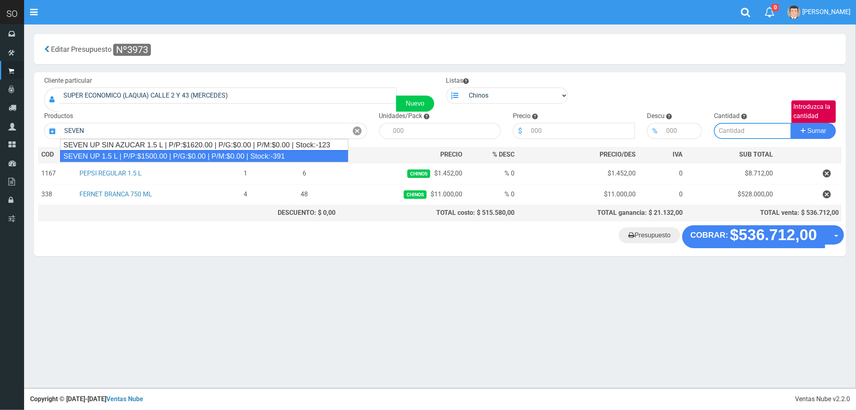
type input "SEVEN UP 1.5 L | P/P:$1500.00 | P/G:$0.00 | P/M:$0.00 | Stock:-391"
type input "6"
type input "1500.00"
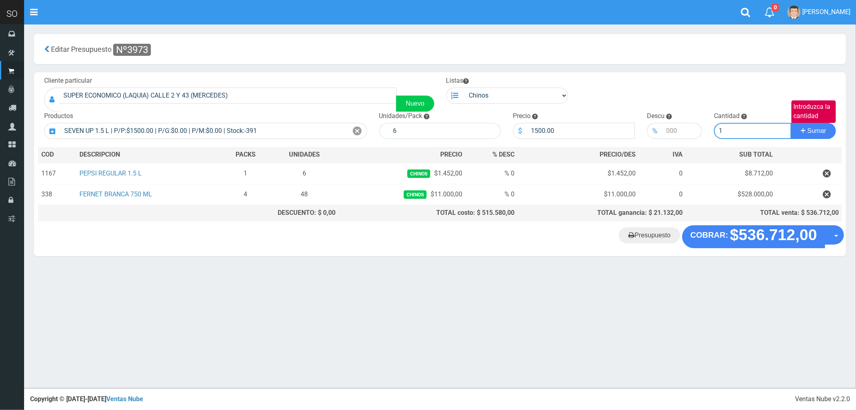
type input "1"
click at [791, 123] on button "Sumar" at bounding box center [813, 131] width 45 height 16
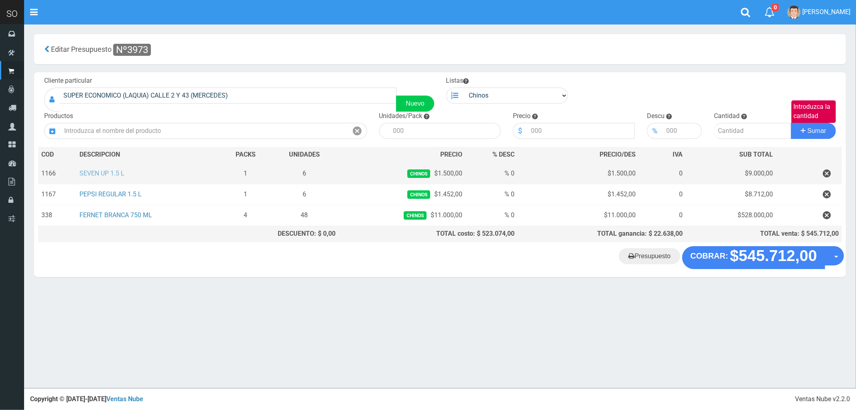
click at [108, 177] on link "SEVEN UP 1.5 L" at bounding box center [101, 173] width 45 height 8
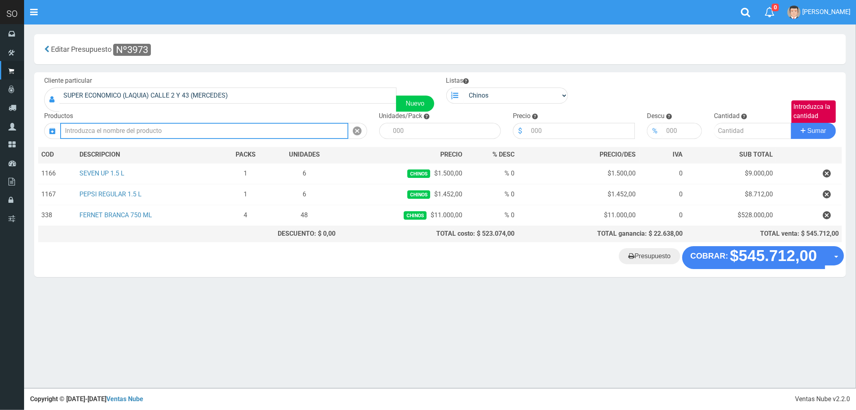
click at [117, 134] on input "text" at bounding box center [204, 131] width 288 height 16
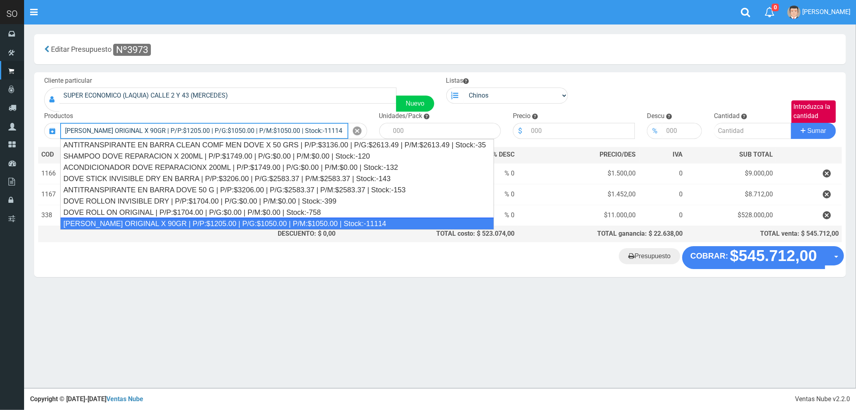
type input "JABON DOVE ORIGINAL X 90GR | P/P:$1205.00 | P/G:$1050.00 | P/M:$1050.00 | Stock…"
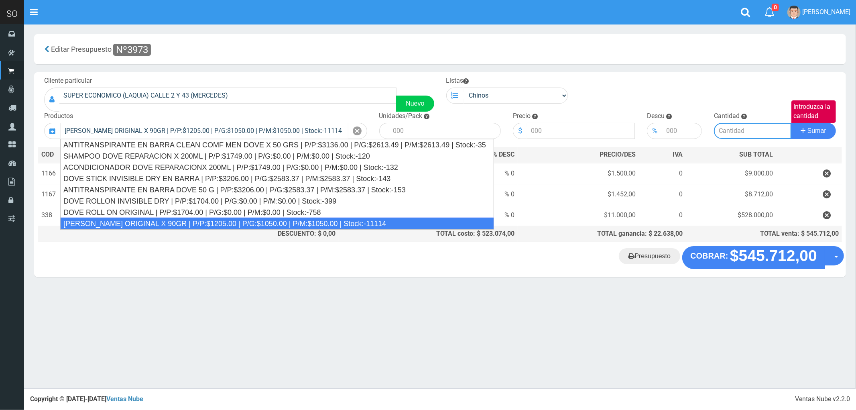
type input "60"
type input "1205.00"
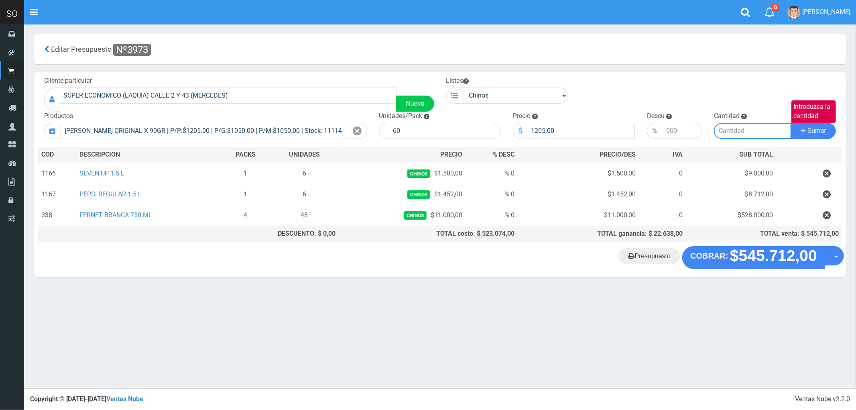
type input "1"
click at [791, 123] on button "Sumar" at bounding box center [813, 131] width 45 height 16
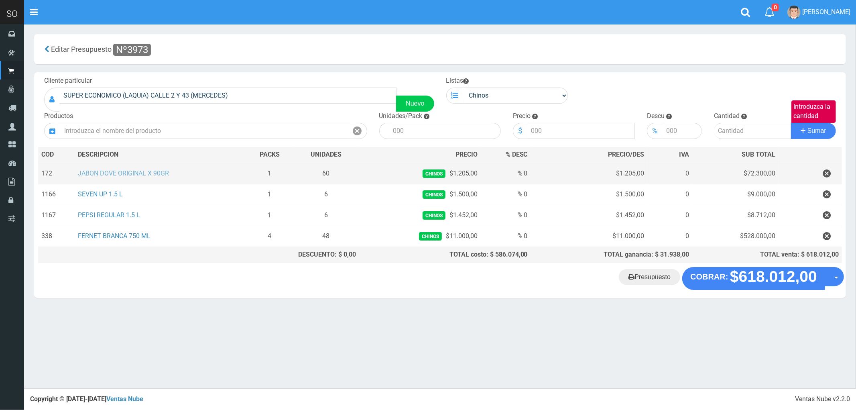
click at [150, 173] on link "JABON DOVE ORIGINAL X 90GR" at bounding box center [123, 173] width 91 height 8
